Goal: Transaction & Acquisition: Book appointment/travel/reservation

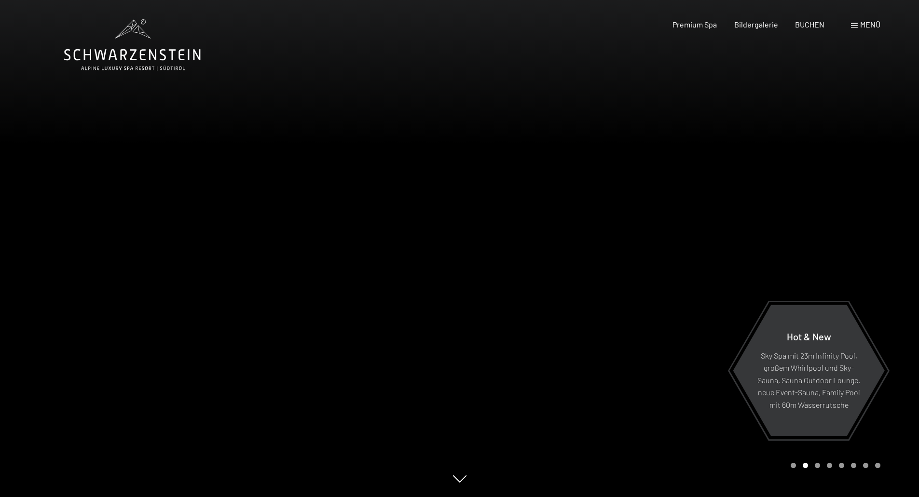
click at [855, 23] on span at bounding box center [854, 25] width 7 height 5
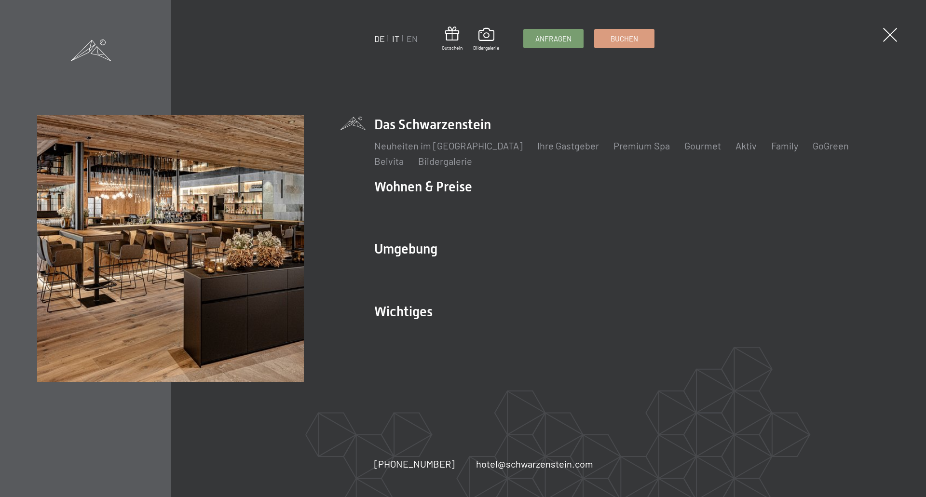
click at [394, 39] on link "IT" at bounding box center [395, 38] width 7 height 11
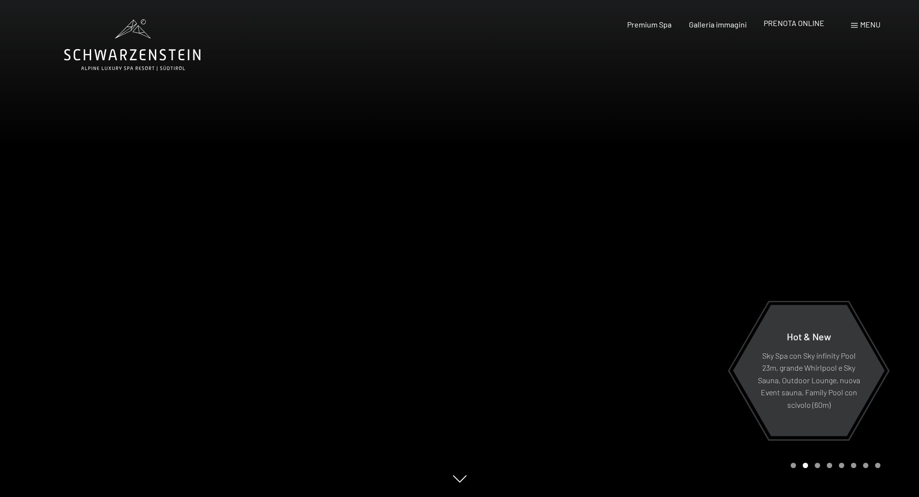
click at [796, 25] on span "PRENOTA ONLINE" at bounding box center [794, 22] width 61 height 9
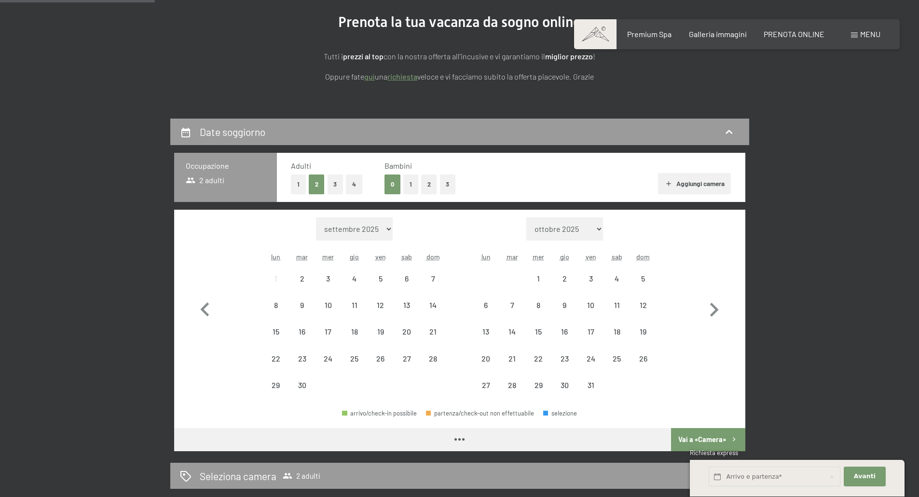
scroll to position [212, 0]
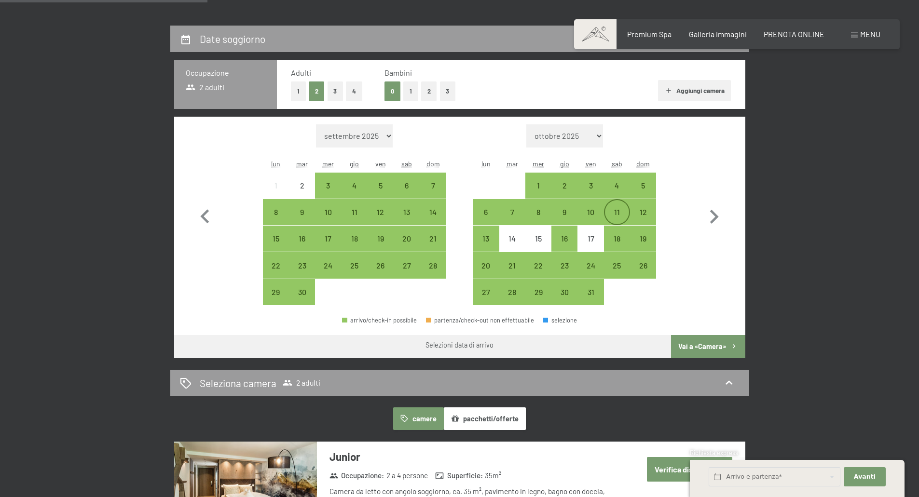
click at [614, 215] on div "11" at bounding box center [617, 220] width 24 height 24
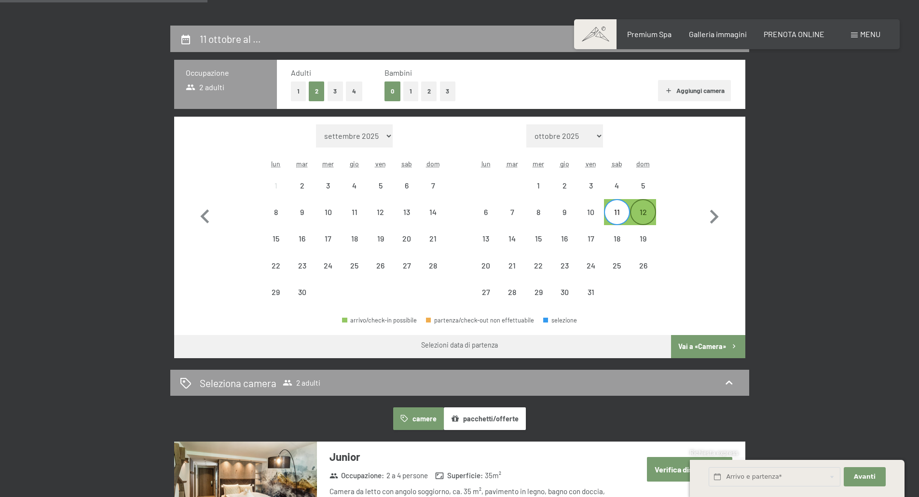
click at [648, 216] on div "12" at bounding box center [643, 220] width 24 height 24
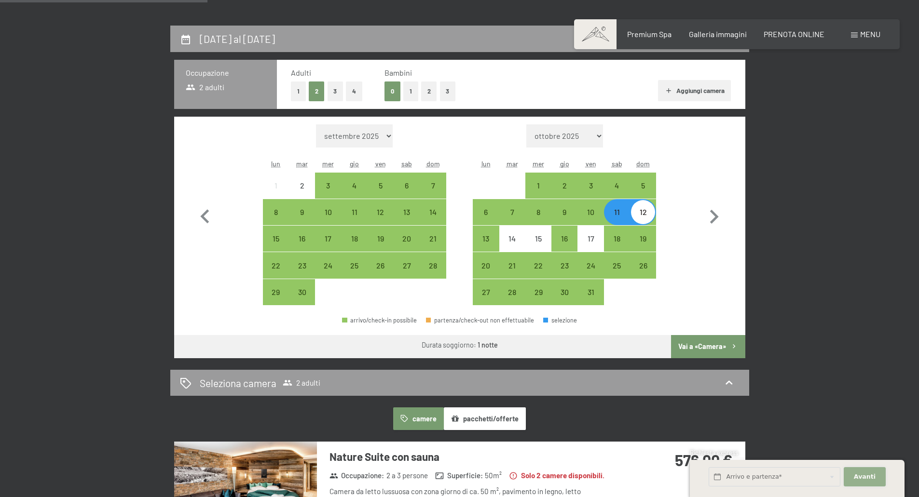
click at [866, 474] on span "Avanti" at bounding box center [865, 477] width 22 height 9
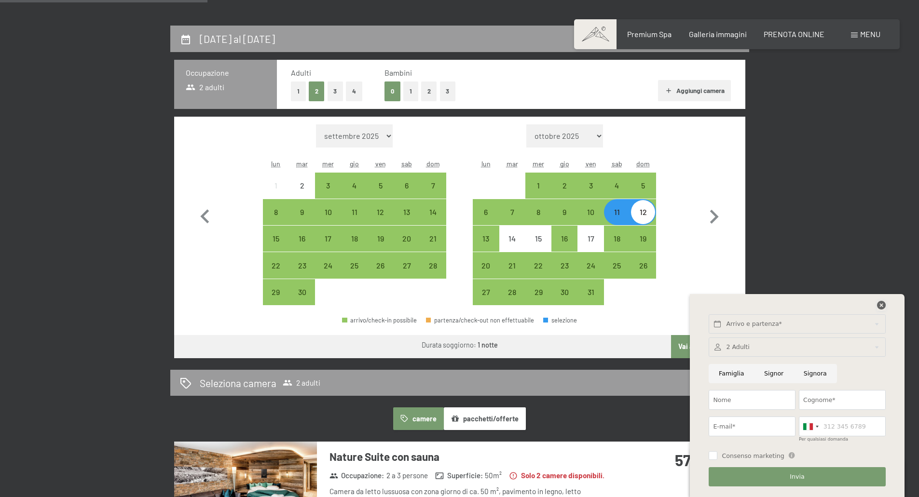
click at [880, 309] on icon at bounding box center [881, 305] width 9 height 9
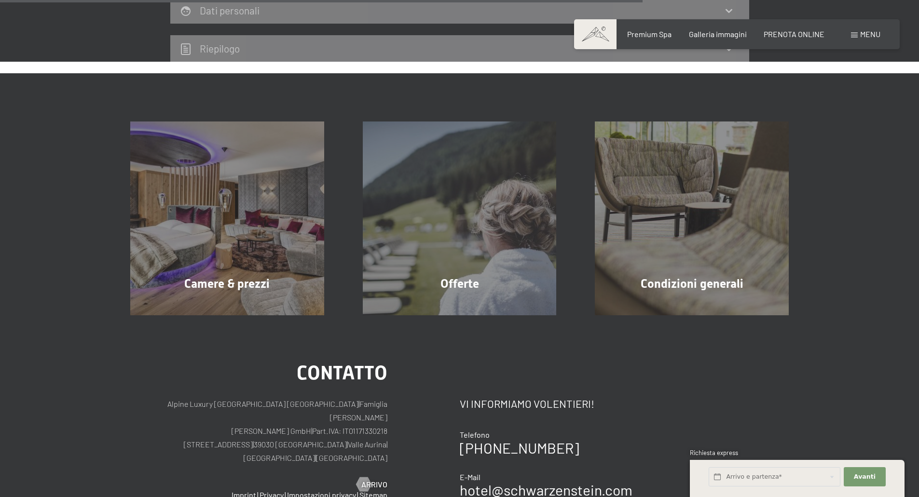
scroll to position [153, 0]
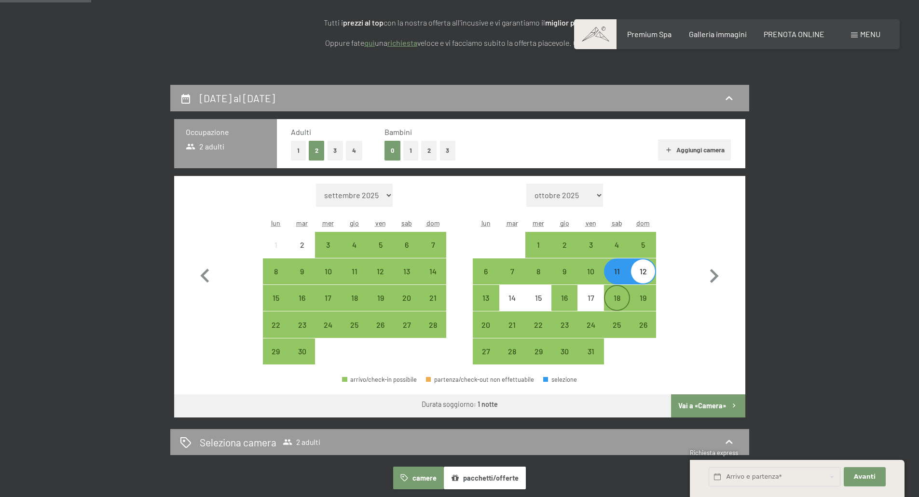
click at [623, 293] on div "18" at bounding box center [617, 298] width 24 height 24
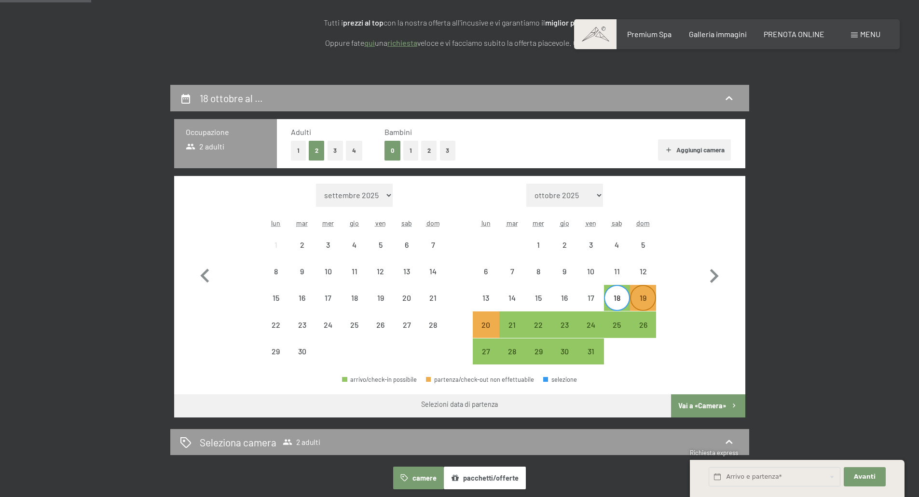
click at [648, 300] on div "19" at bounding box center [643, 306] width 24 height 24
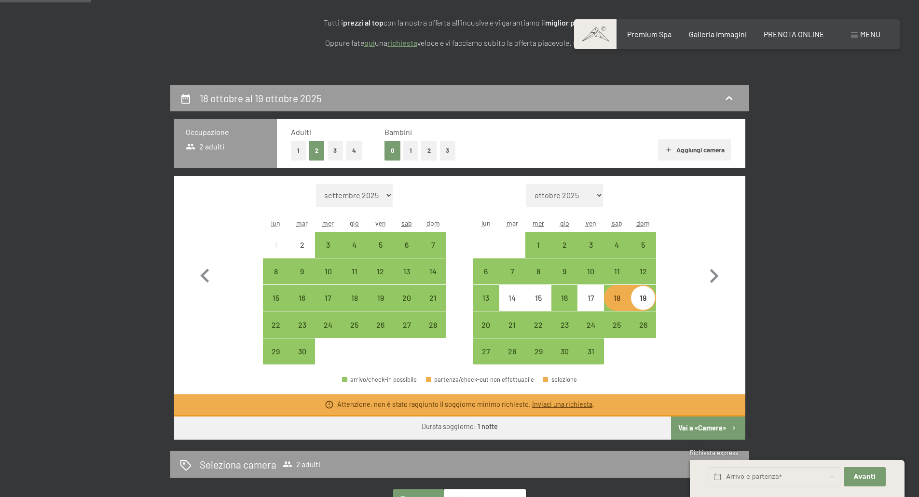
click at [620, 297] on div "18" at bounding box center [617, 306] width 24 height 24
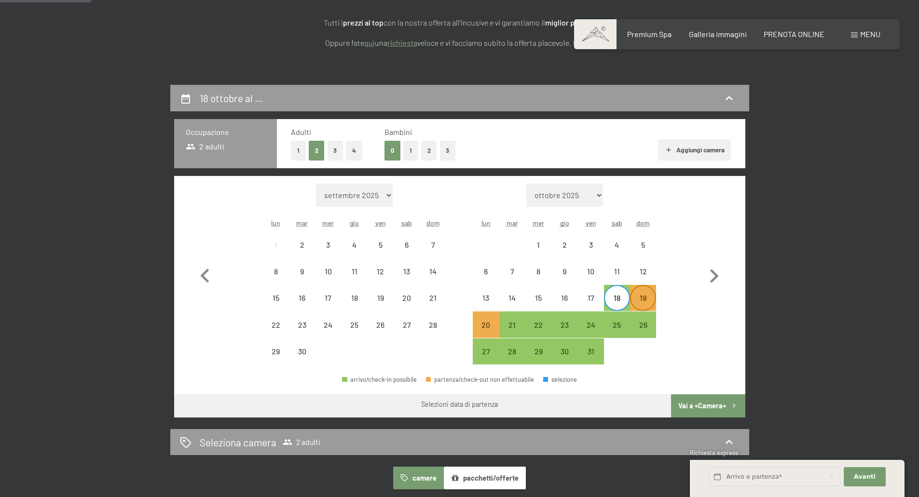
click at [645, 301] on div "19" at bounding box center [643, 306] width 24 height 24
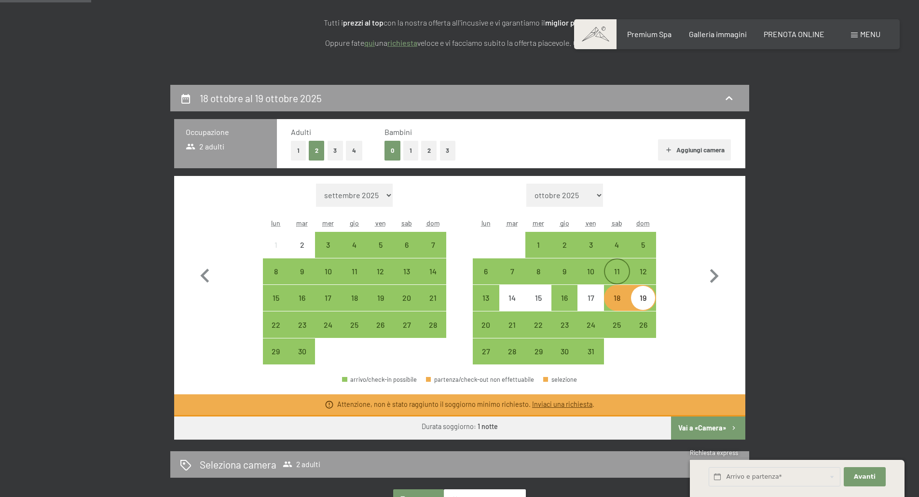
click at [610, 279] on div "11" at bounding box center [617, 280] width 24 height 24
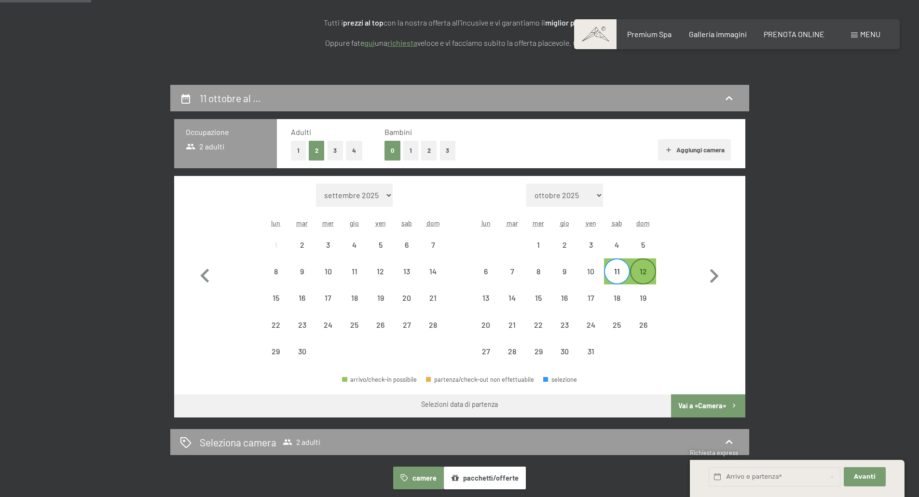
click at [638, 278] on div "12" at bounding box center [643, 280] width 24 height 24
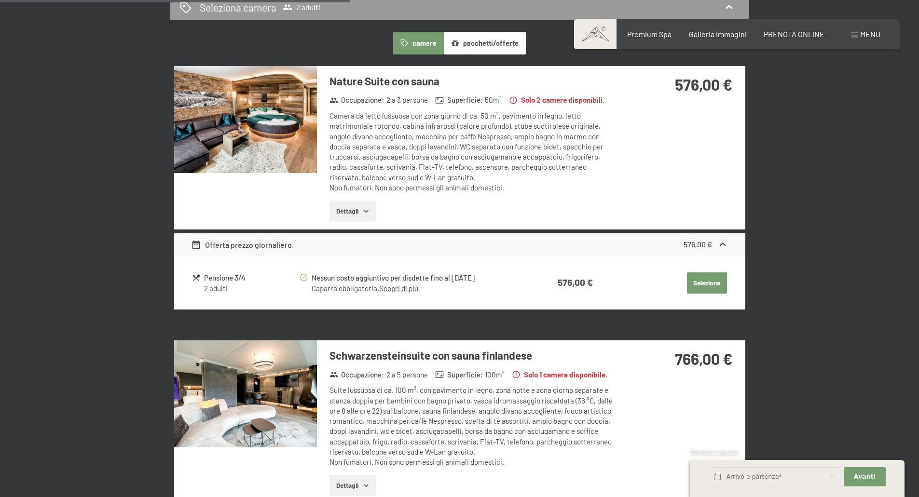
click at [277, 103] on img at bounding box center [245, 119] width 143 height 107
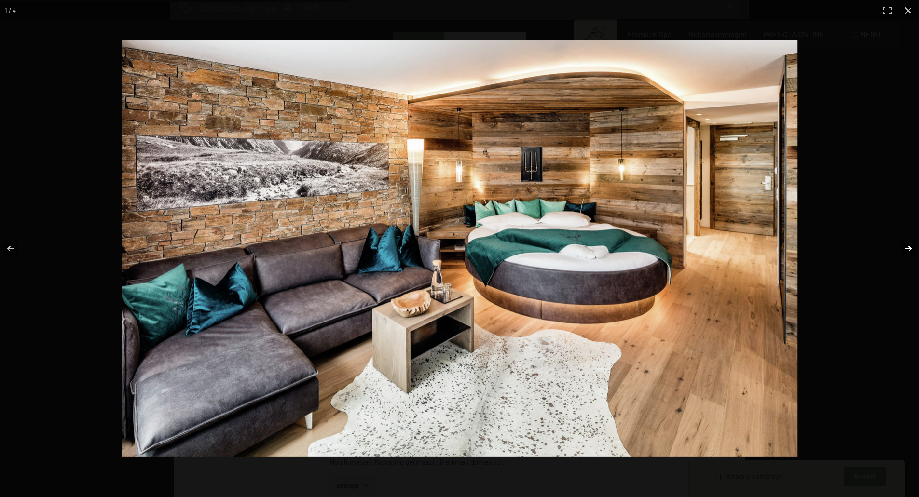
click at [906, 252] on button "button" at bounding box center [902, 249] width 34 height 48
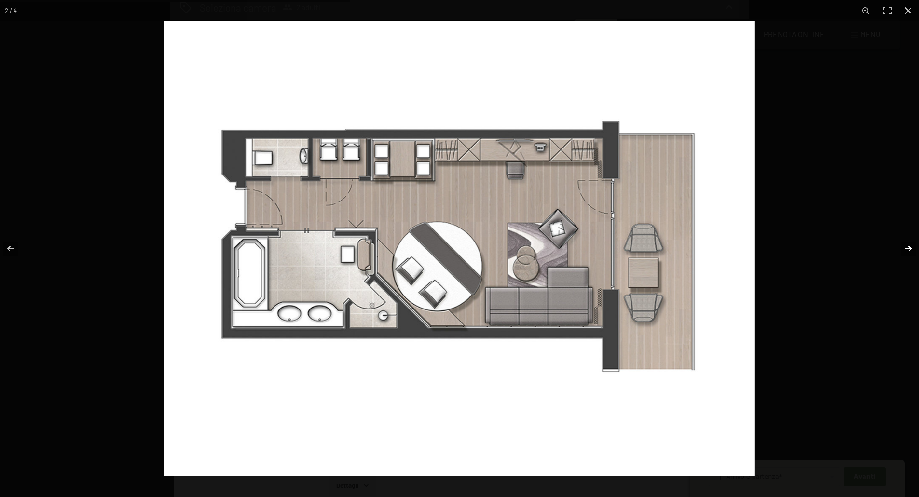
click at [906, 252] on button "button" at bounding box center [902, 249] width 34 height 48
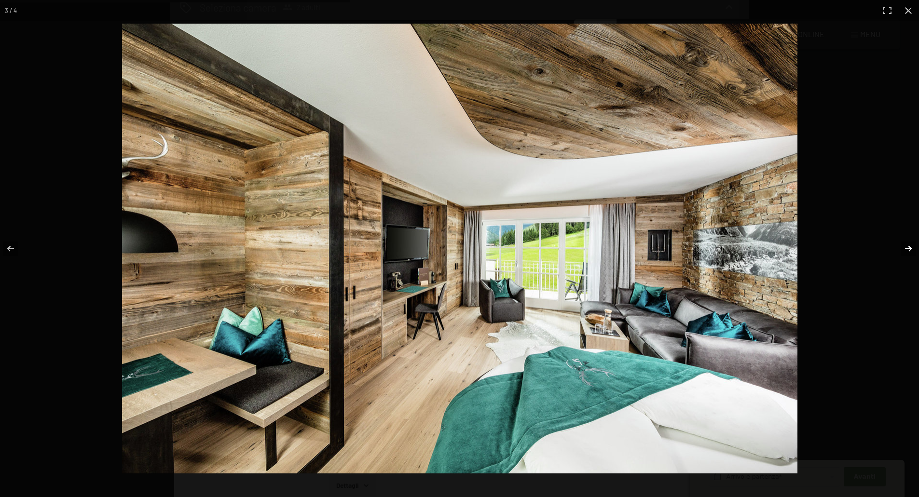
click at [906, 252] on button "button" at bounding box center [902, 249] width 34 height 48
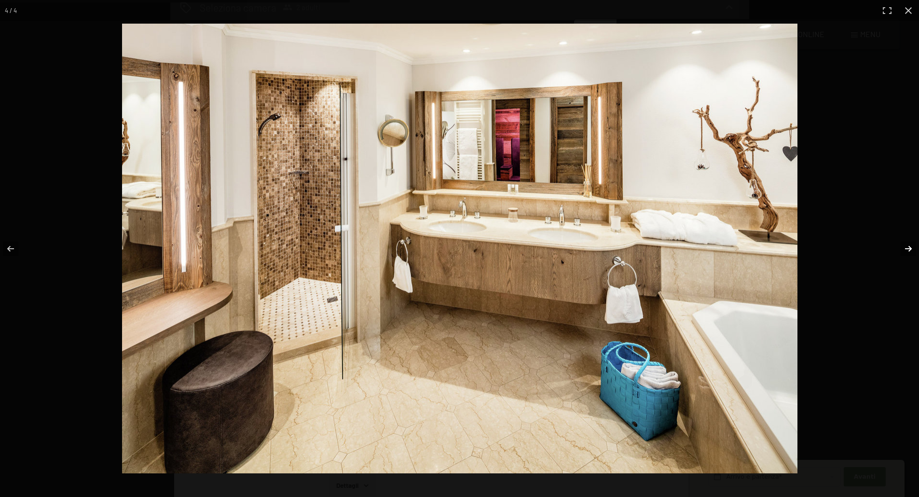
click at [906, 252] on button "button" at bounding box center [902, 249] width 34 height 48
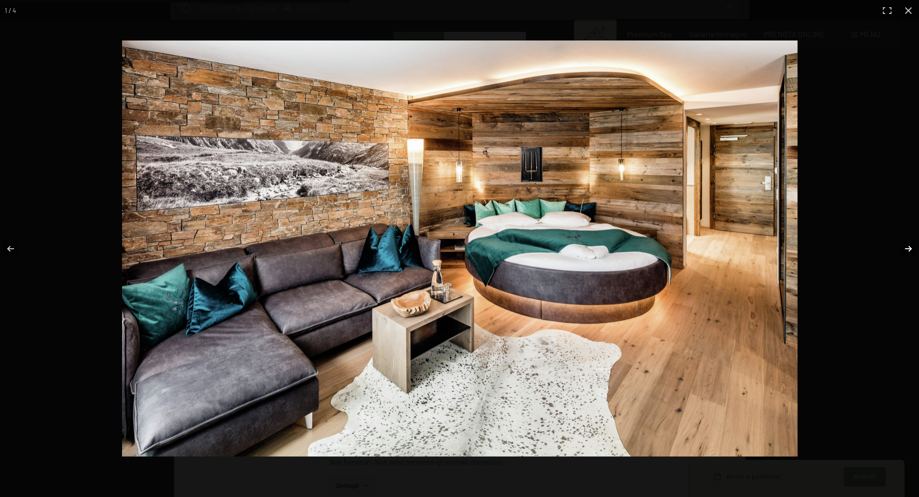
click at [906, 252] on button "button" at bounding box center [902, 249] width 34 height 48
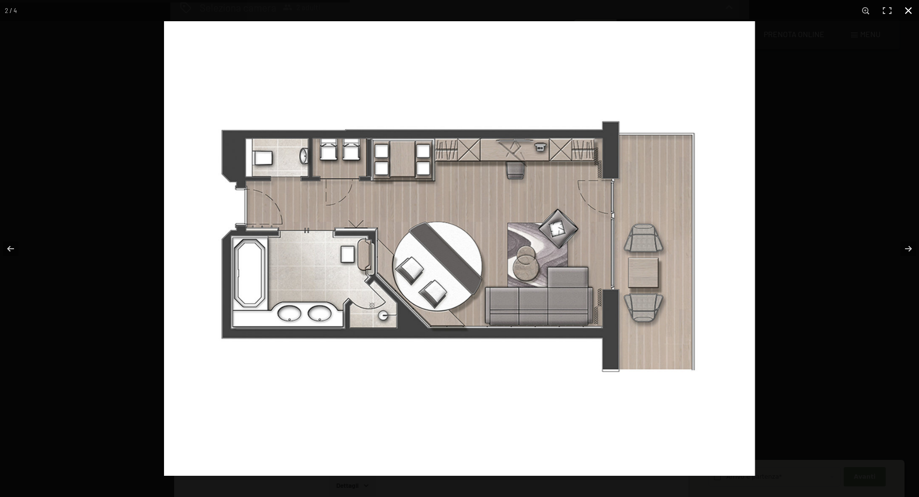
click at [909, 6] on button "button" at bounding box center [908, 10] width 21 height 21
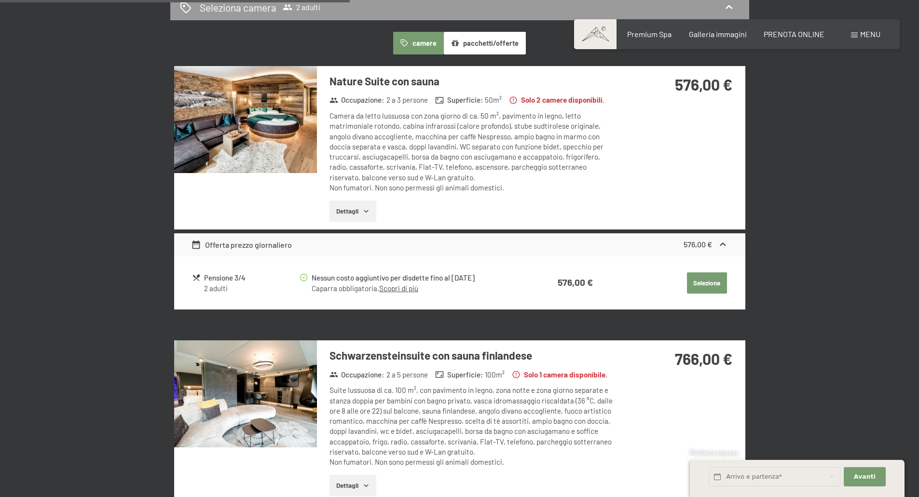
click at [713, 283] on button "Seleziona" at bounding box center [707, 283] width 40 height 21
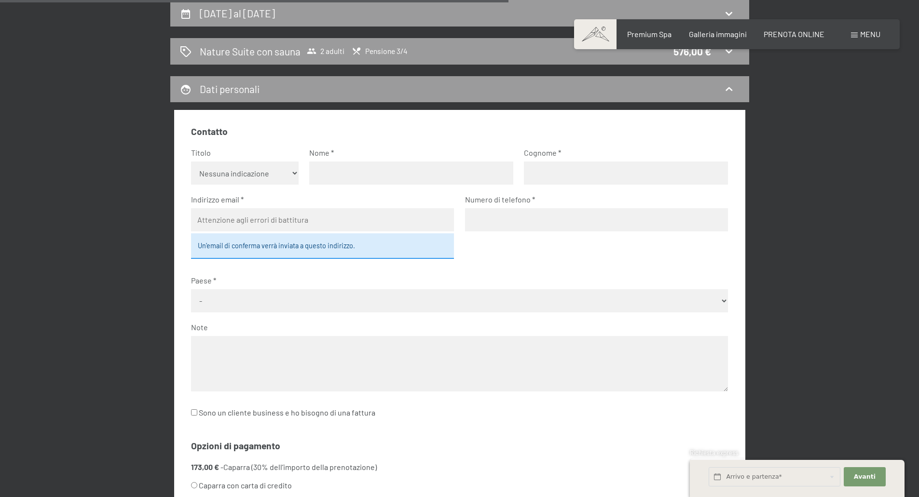
click at [792, 266] on div "11 ottobre al 12 ottobre 2025 Nature Suite con sauna 2 adulti Pensione 3/4 576,…" at bounding box center [459, 322] width 731 height 645
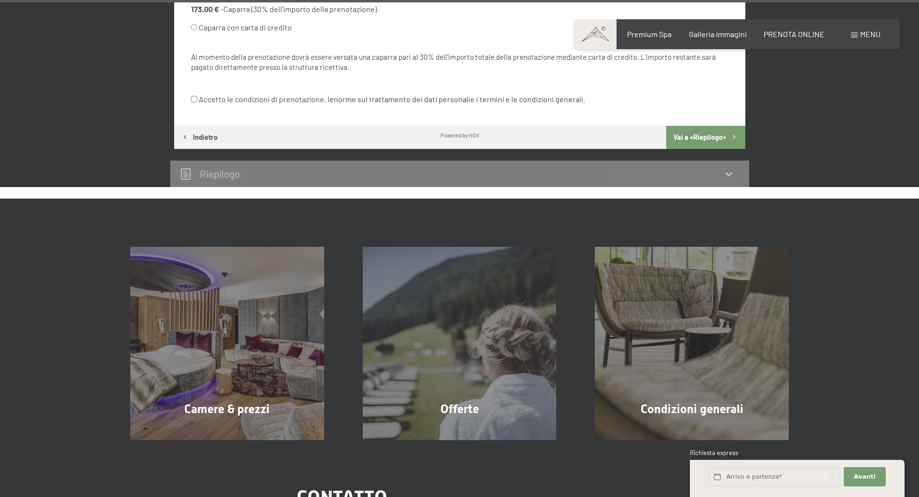
scroll to position [651, 0]
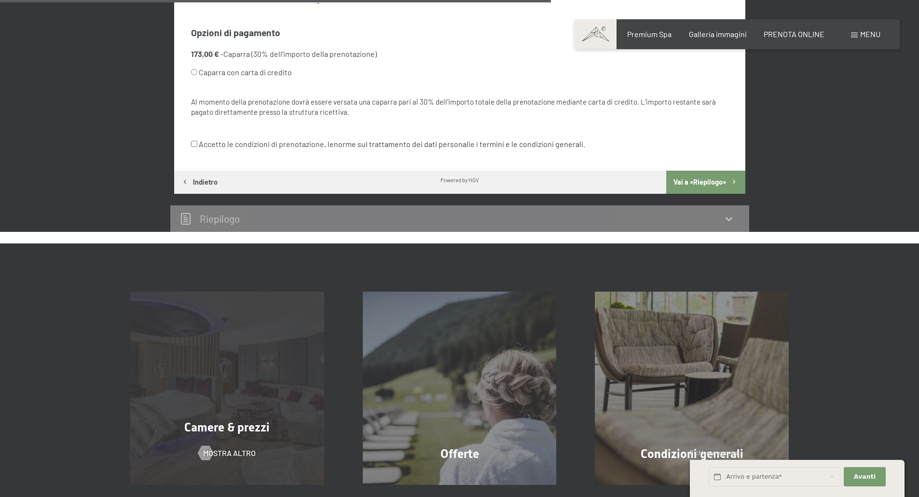
click at [249, 433] on span "Camere & prezzi" at bounding box center [226, 428] width 85 height 14
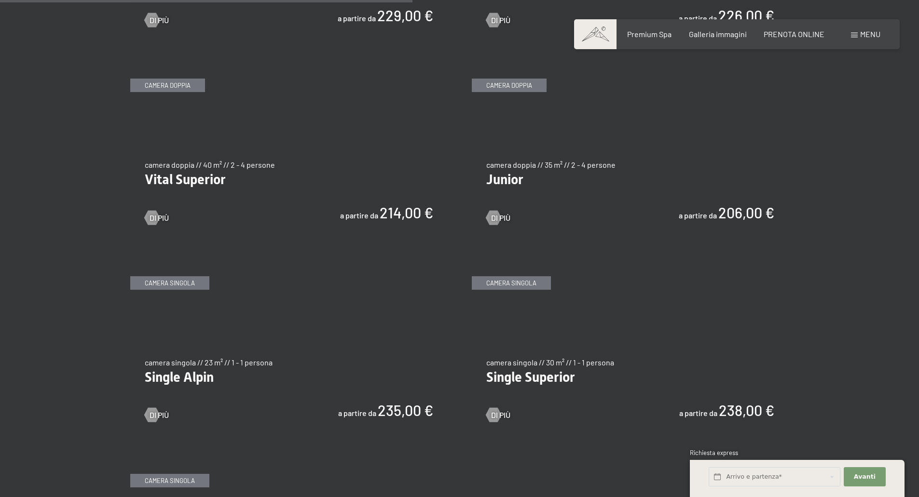
scroll to position [1372, 0]
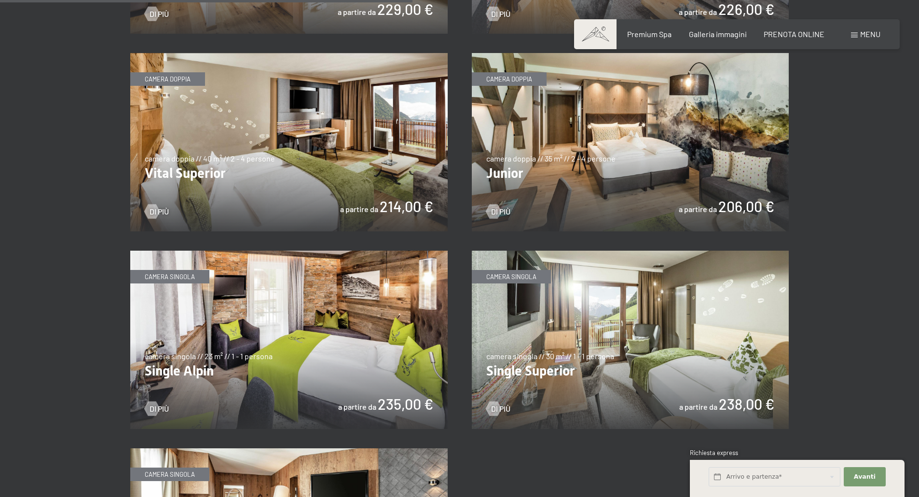
click at [650, 141] on img at bounding box center [630, 142] width 317 height 178
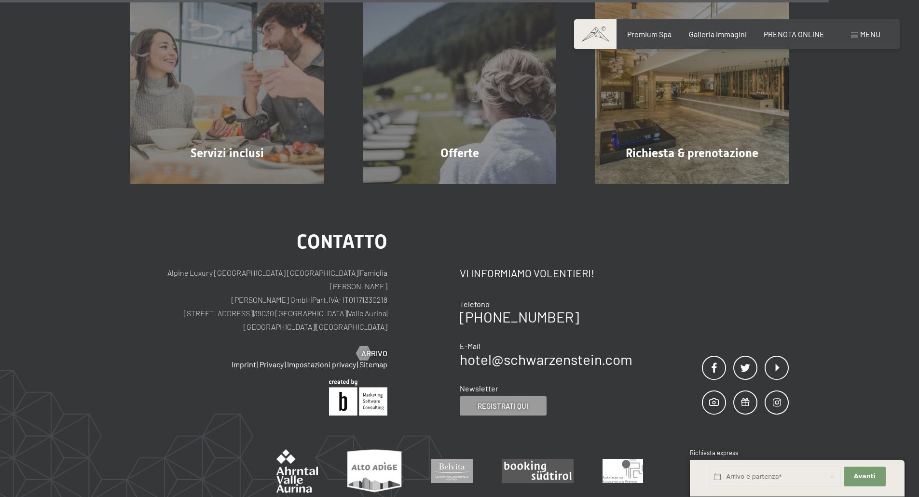
scroll to position [1179, 0]
